Goal: Task Accomplishment & Management: Manage account settings

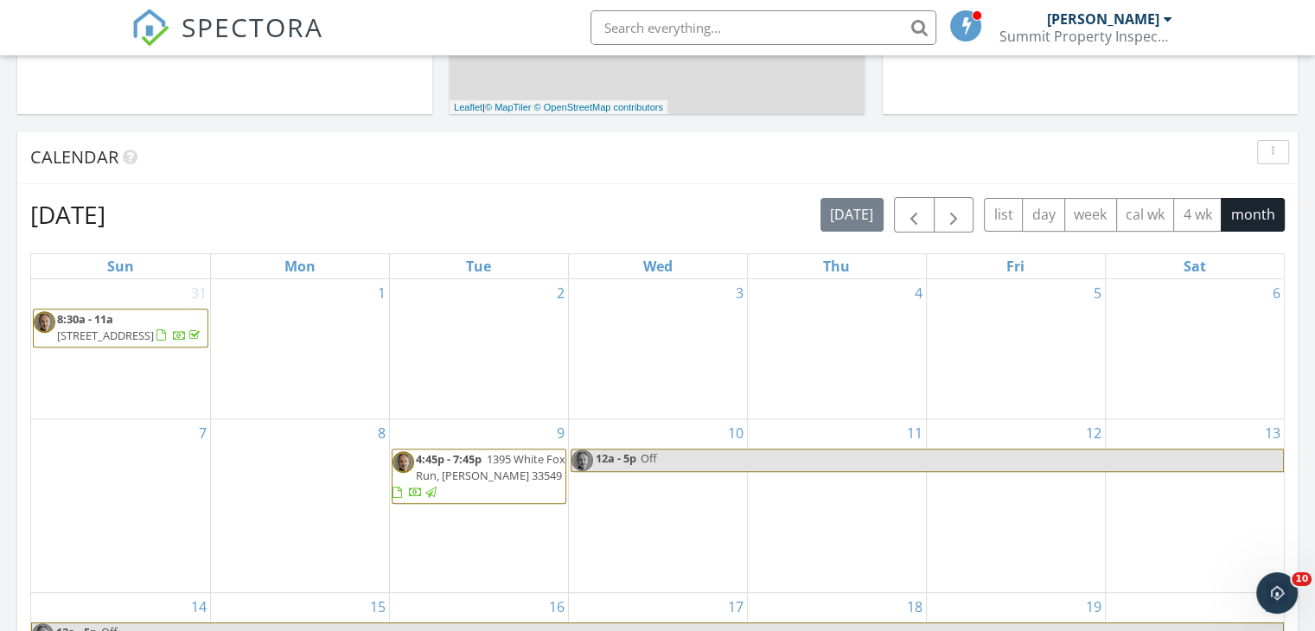
scroll to position [588, 0]
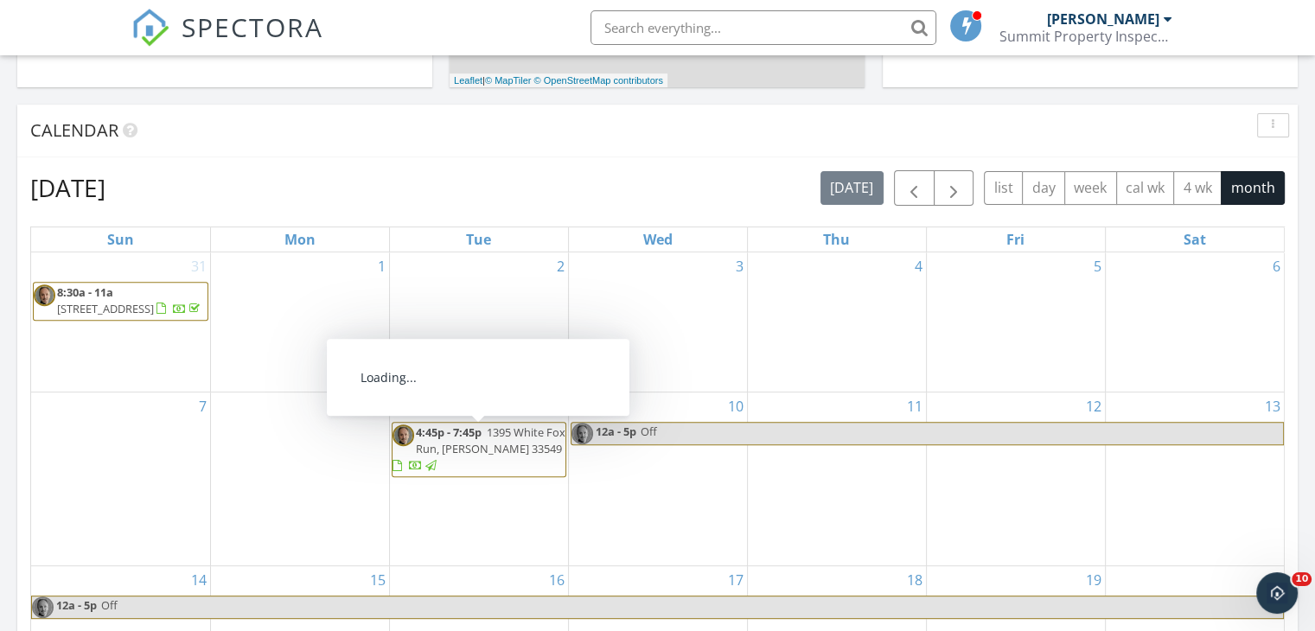
click at [495, 436] on span "1395 White Fox Run, LUTZ 33549" at bounding box center [491, 440] width 150 height 32
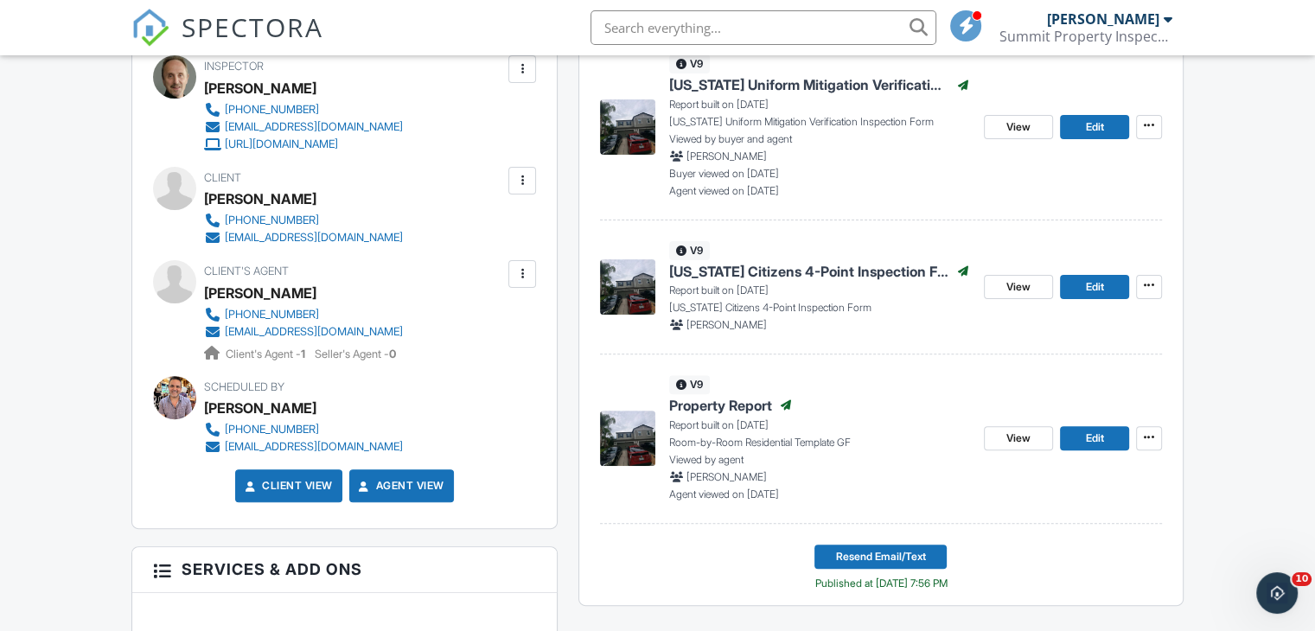
scroll to position [522, 0]
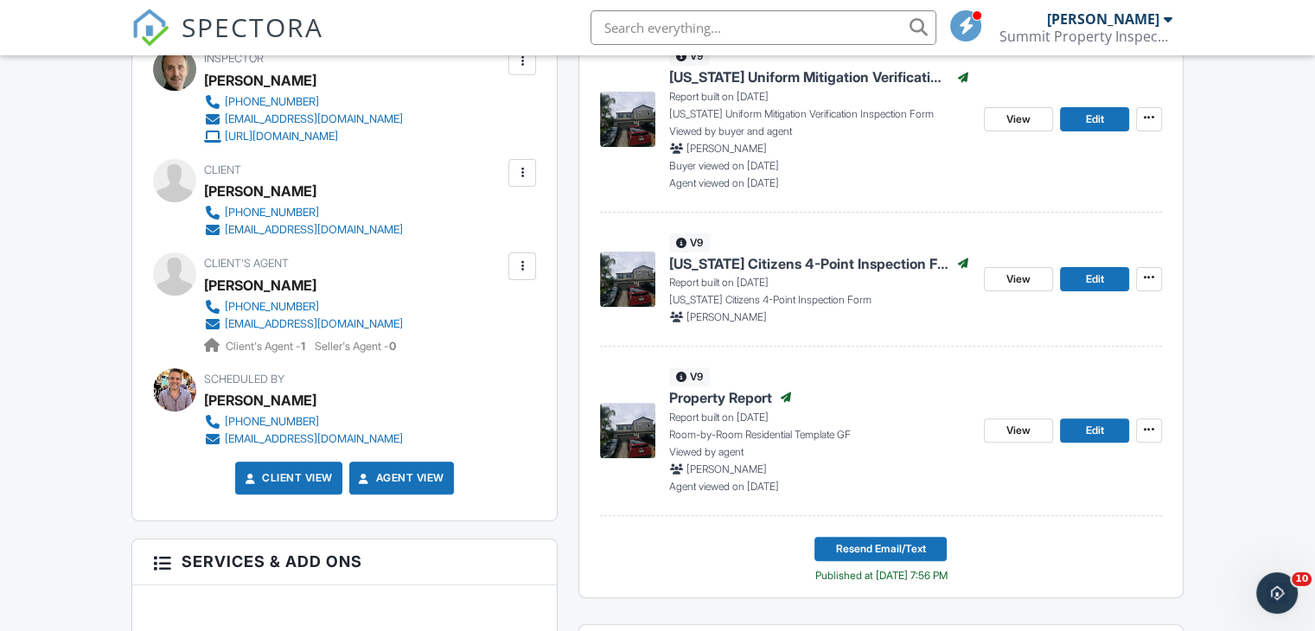
drag, startPoint x: 0, startPoint y: 0, endPoint x: 1327, endPoint y: 174, distance: 1337.9
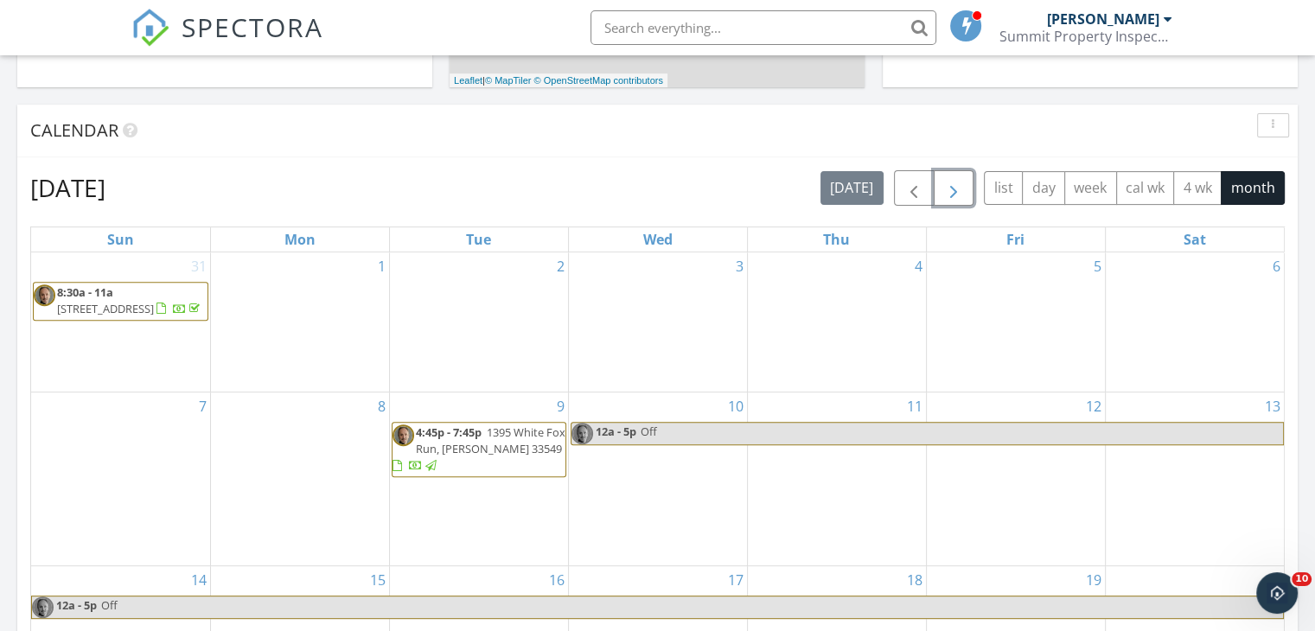
drag, startPoint x: 969, startPoint y: 179, endPoint x: 953, endPoint y: 182, distance: 15.9
click at [953, 182] on span "button" at bounding box center [953, 188] width 21 height 21
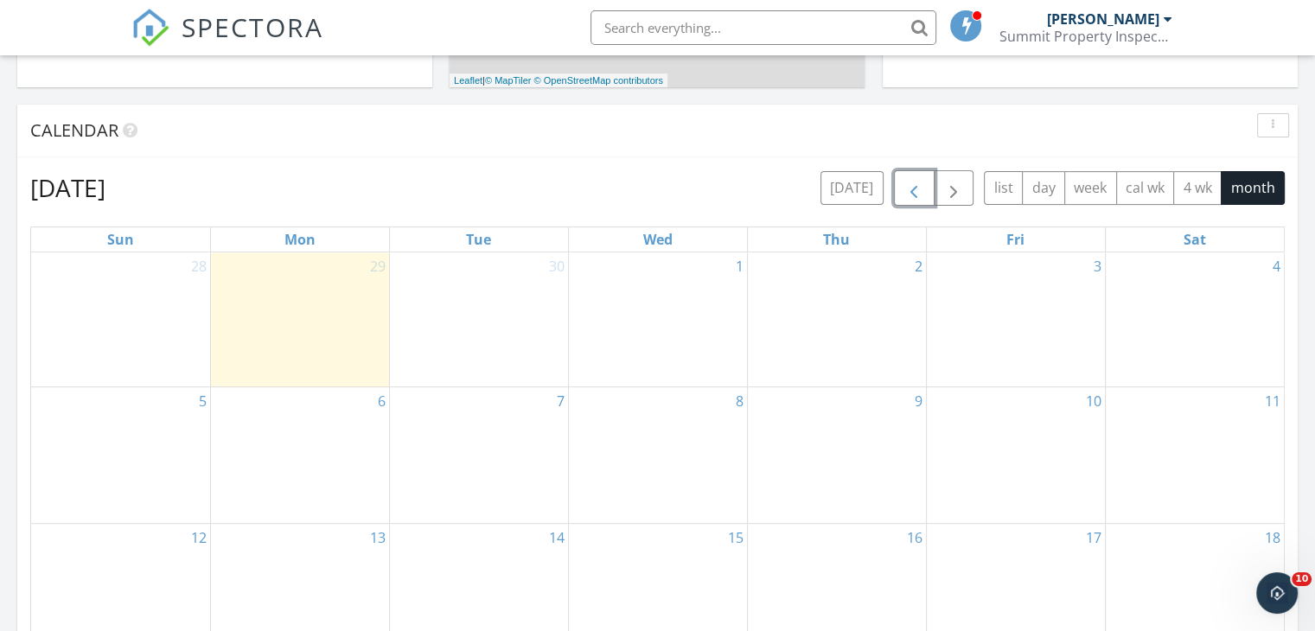
click at [913, 195] on span "button" at bounding box center [913, 188] width 21 height 21
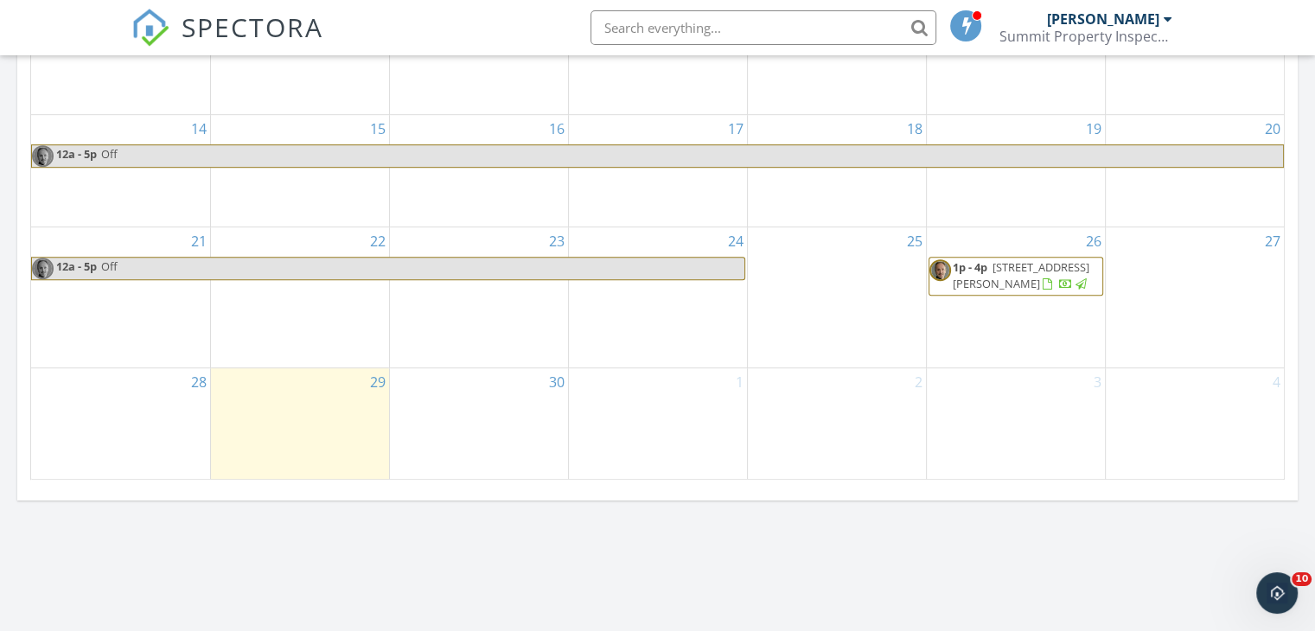
scroll to position [1047, 0]
